Goal: Information Seeking & Learning: Learn about a topic

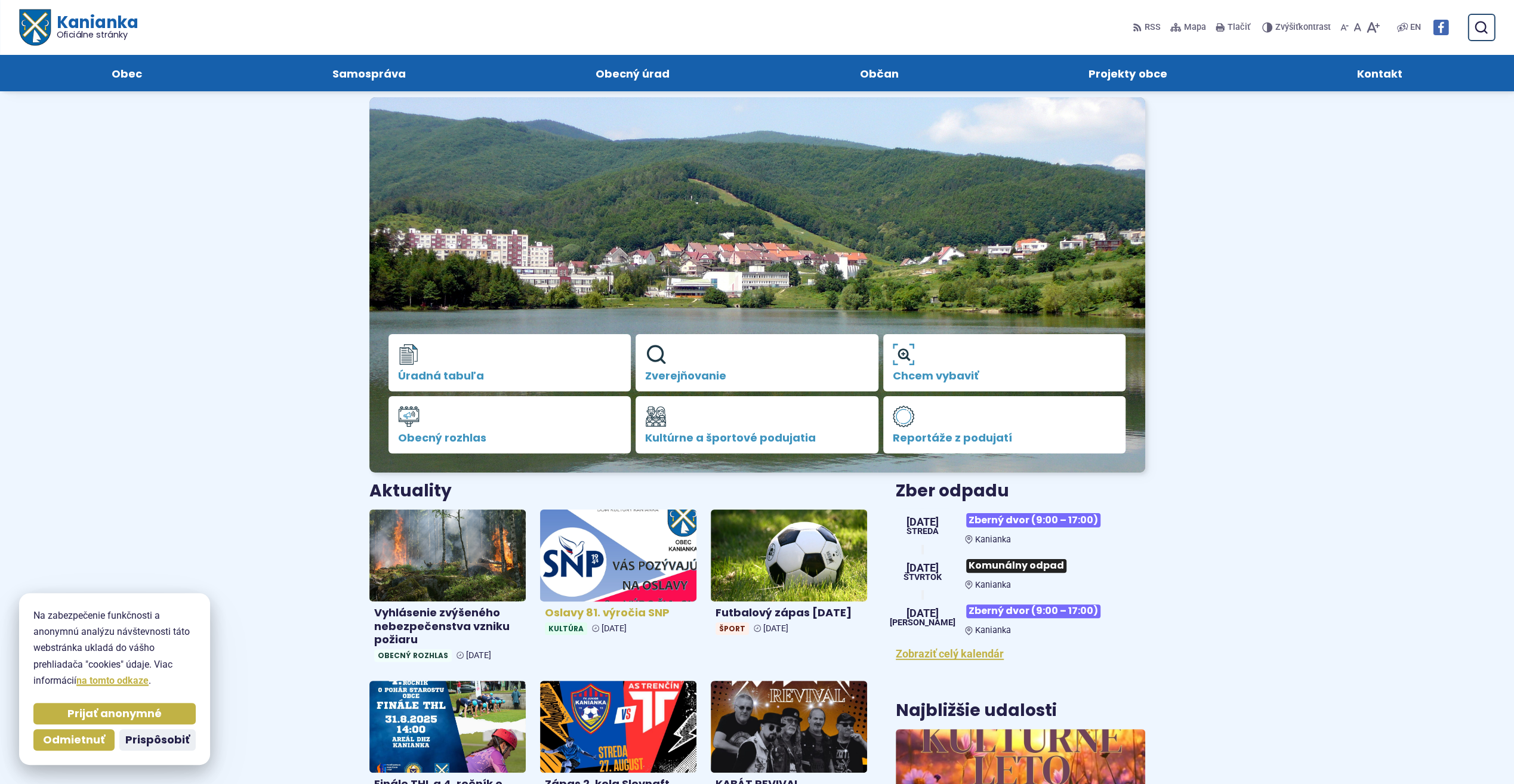
click at [646, 539] on img at bounding box center [618, 556] width 180 height 106
click at [615, 531] on img at bounding box center [618, 556] width 180 height 106
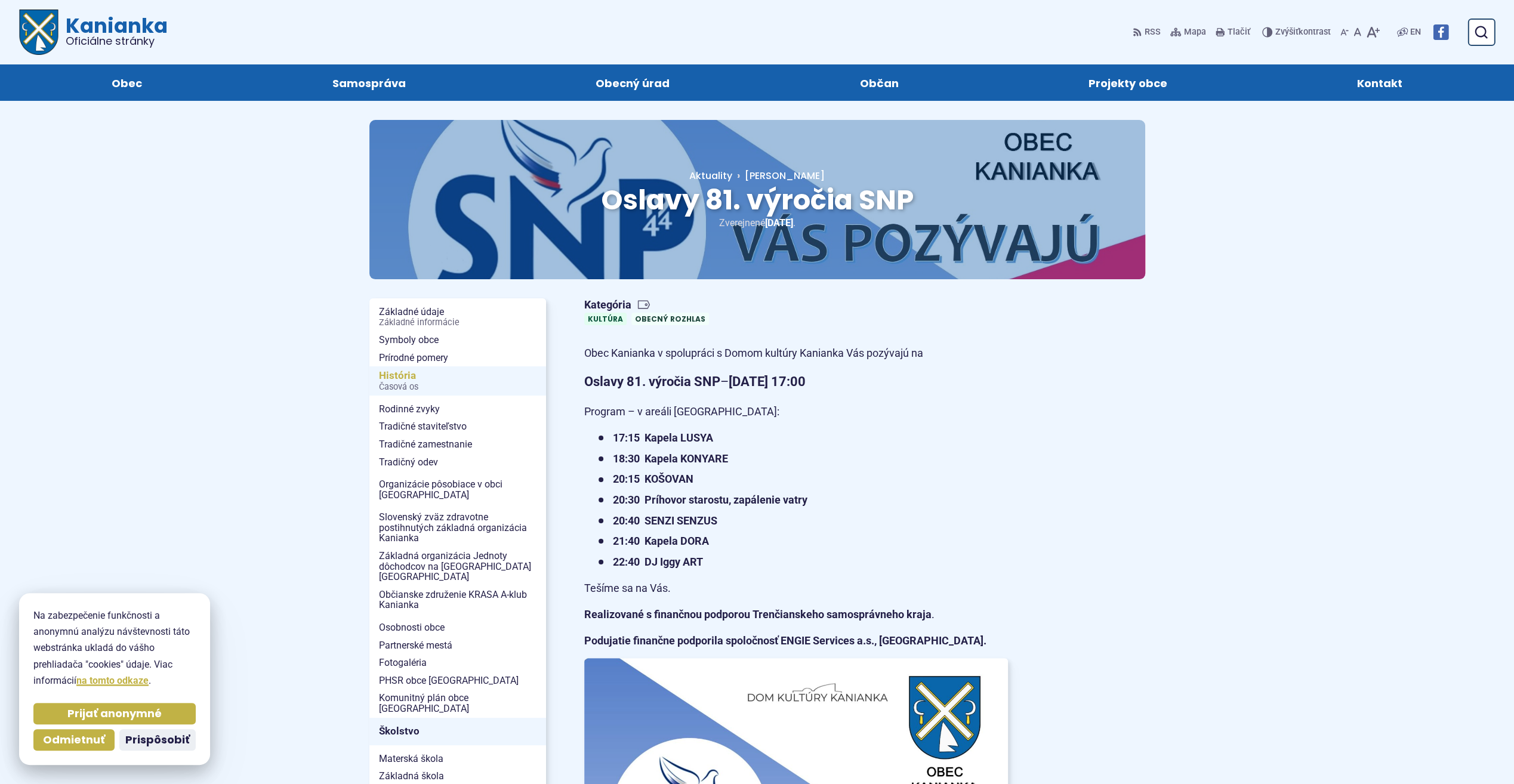
click at [393, 375] on span "História Časová os" at bounding box center [457, 380] width 158 height 29
click at [850, 451] on li "18:30 Kapela KONYARE" at bounding box center [803, 459] width 409 height 19
